Goal: Task Accomplishment & Management: Complete application form

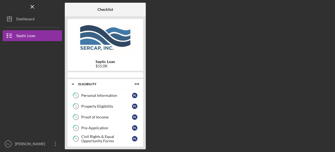
scroll to position [58, 0]
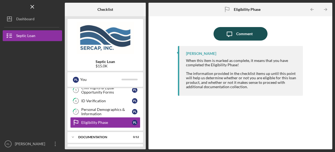
click at [238, 32] on div "Comment" at bounding box center [245, 34] width 16 height 14
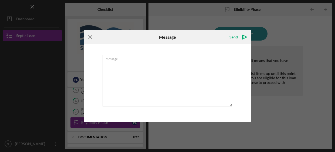
click at [92, 36] on icon "Icon/Menu Close" at bounding box center [91, 37] width 14 height 14
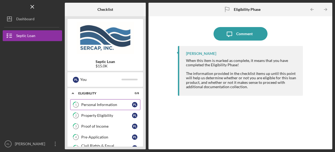
click at [106, 102] on div "Personal Information" at bounding box center [106, 104] width 51 height 4
